Goal: Information Seeking & Learning: Learn about a topic

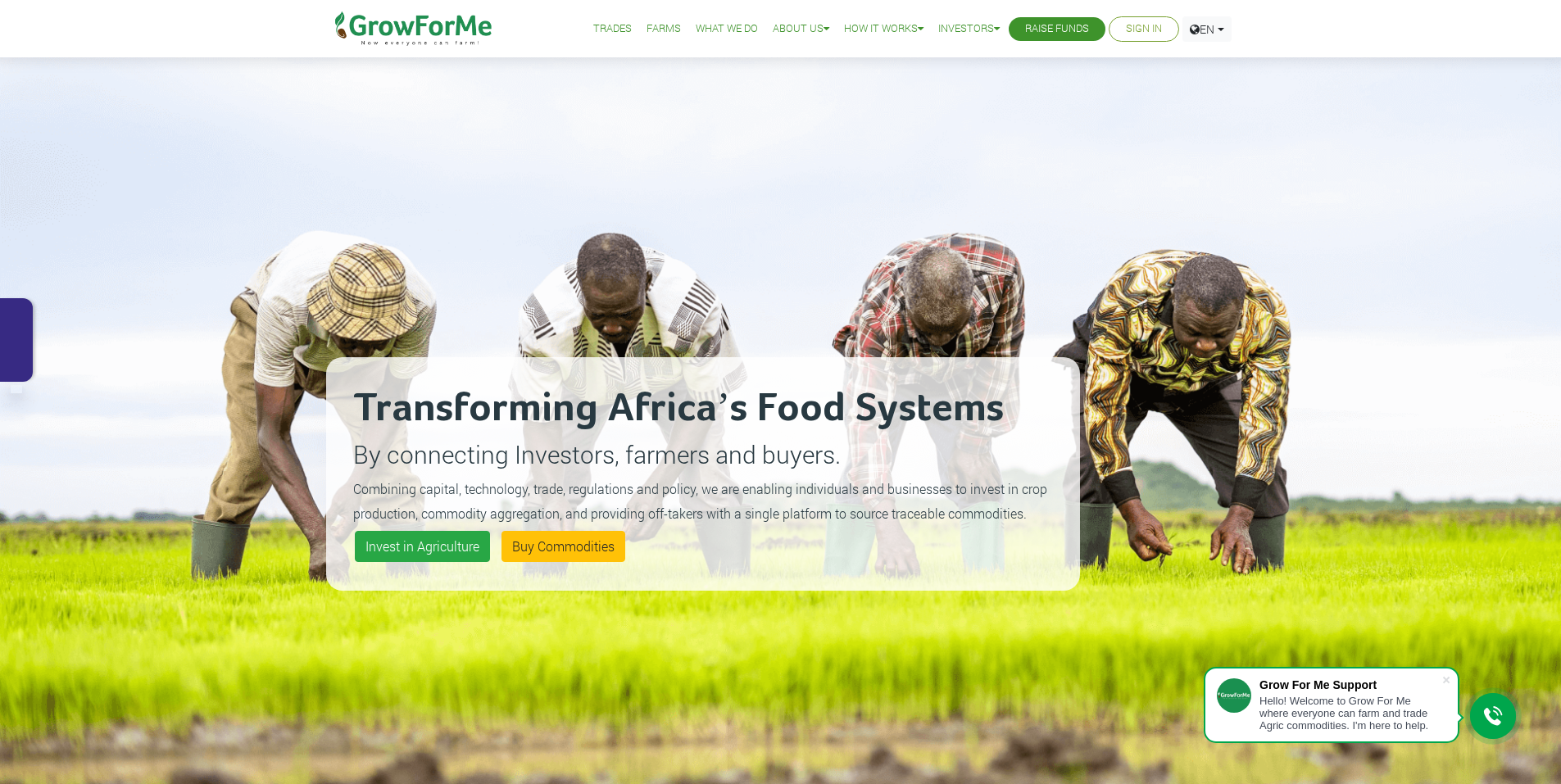
click at [14, 345] on div at bounding box center [16, 340] width 32 height 83
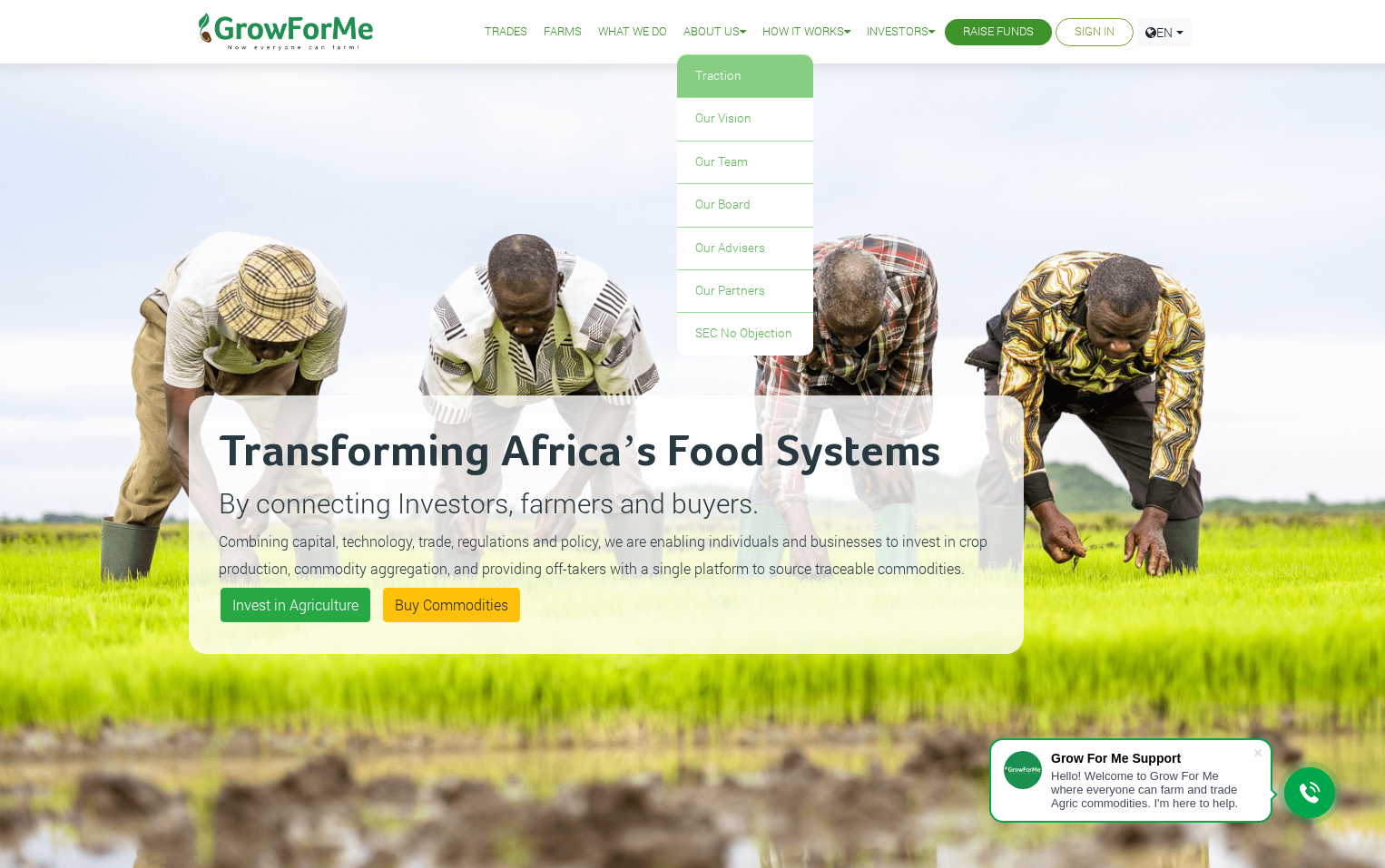
click at [697, 74] on link "Traction" at bounding box center [745, 76] width 136 height 41
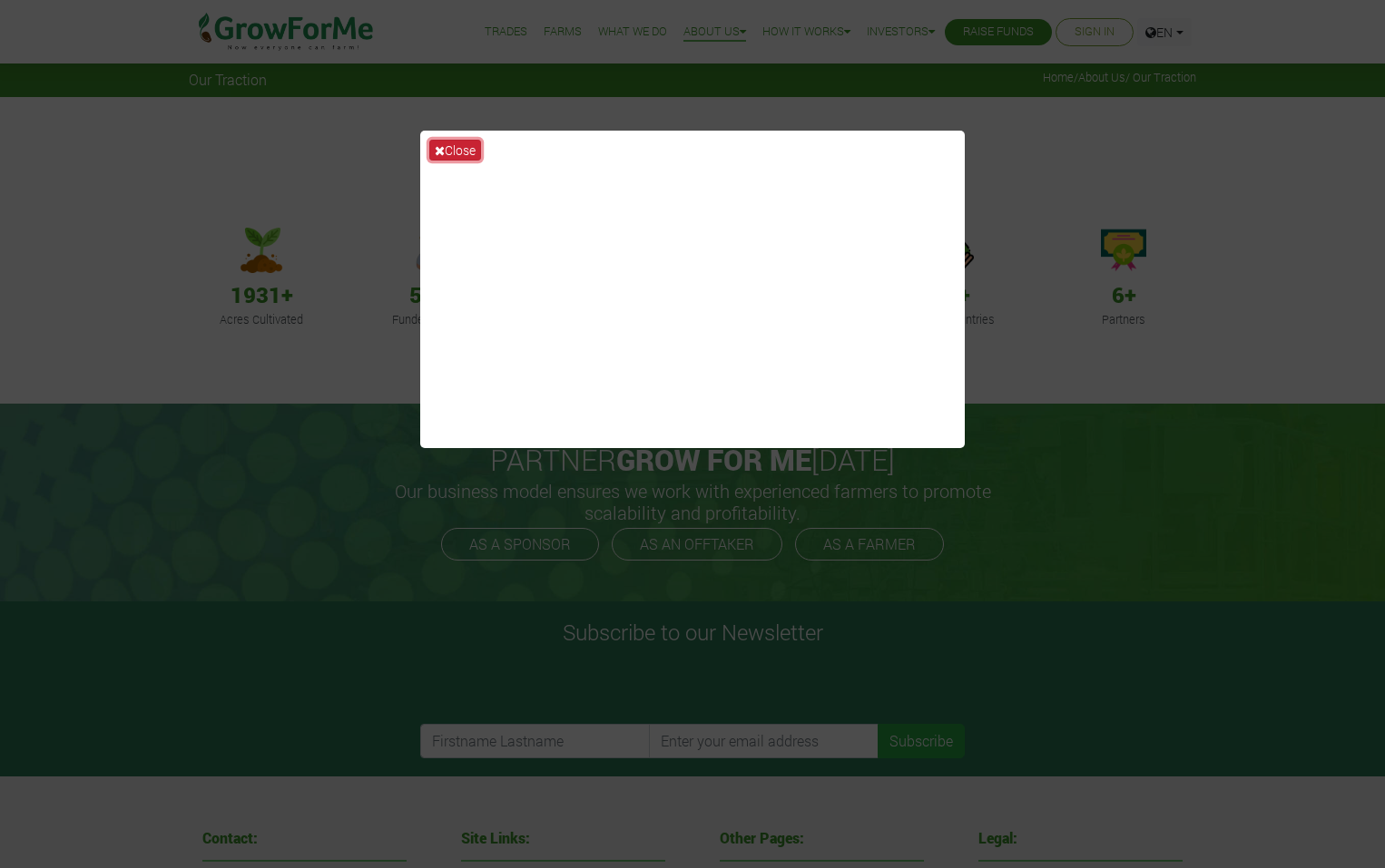
click at [437, 146] on icon at bounding box center [439, 150] width 10 height 12
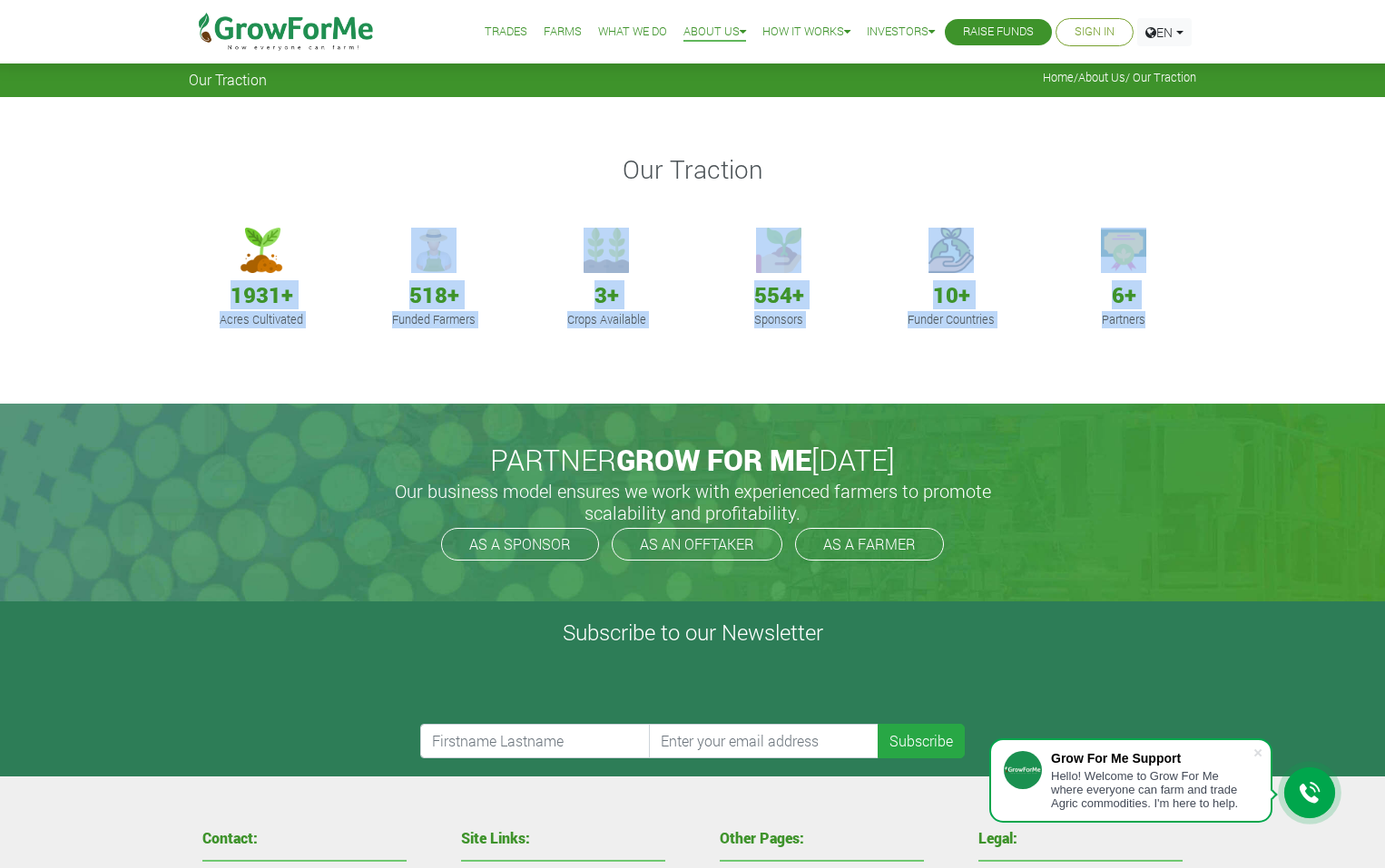
drag, startPoint x: 225, startPoint y: 285, endPoint x: 1219, endPoint y: 339, distance: 995.5
click at [1219, 339] on div "Our Traction 1931+ Acres Cultivated 518+ Funded Farmers 3+ Crops Available 554+…" at bounding box center [692, 250] width 1385 height 306
copy div "1931+ Acres Cultivated 518+ Funded Farmers 3+ Crops Available 554+ Sponsors 10+…"
